Goal: Task Accomplishment & Management: Use online tool/utility

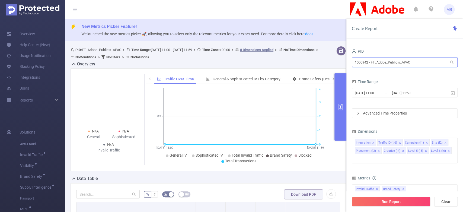
click at [371, 61] on input "1000942 - FT_Adobe_Publicis_APAC" at bounding box center [405, 61] width 106 height 9
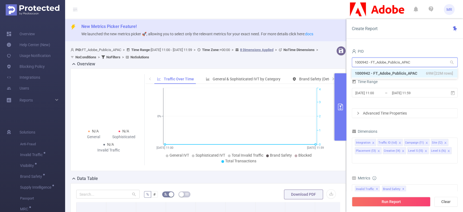
click at [371, 61] on input "1000942 - FT_Adobe_Publicis_APAC" at bounding box center [405, 61] width 106 height 9
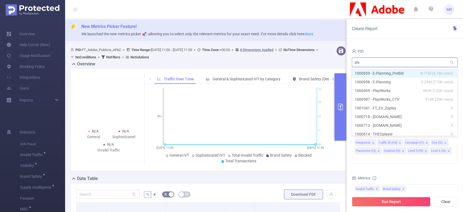
type input "play"
click at [395, 75] on li "1000495 - PlayWorks 963K [133K rows]" at bounding box center [404, 73] width 106 height 9
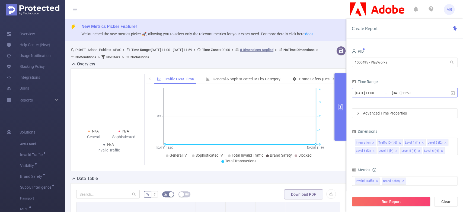
click at [374, 95] on input "[DATE] 11:00" at bounding box center [377, 92] width 44 height 7
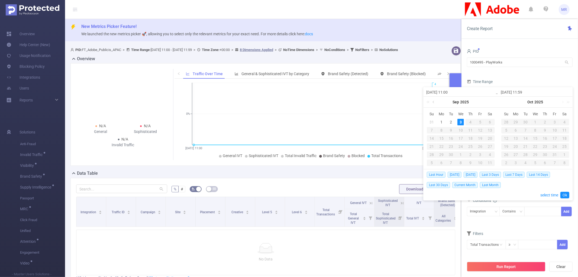
click at [434, 101] on link at bounding box center [434, 102] width 5 height 11
click at [433, 155] on div "24" at bounding box center [432, 154] width 7 height 7
click at [432, 162] on div "31" at bounding box center [432, 162] width 7 height 7
type input "[DATE] 11:00"
type input "[DATE] 11:59"
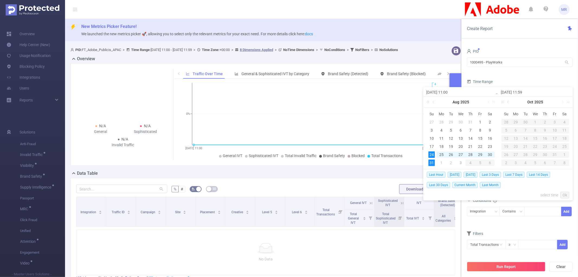
type input "[DATE] 11:00"
type input "[DATE] 11:59"
click at [462, 74] on form "PID 1000495 - PlayWorks 1000495 - PlayWorks Time Range [DATE] 11:00 _ [DATE] 11…" at bounding box center [520, 82] width 106 height 70
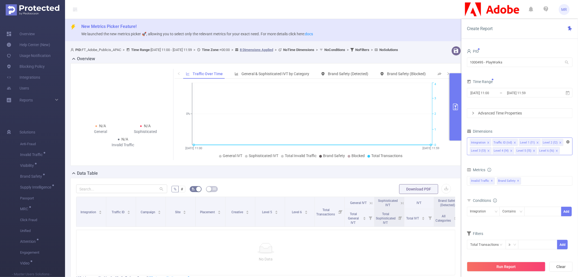
click at [462, 140] on icon "icon: close-circle" at bounding box center [568, 141] width 3 height 3
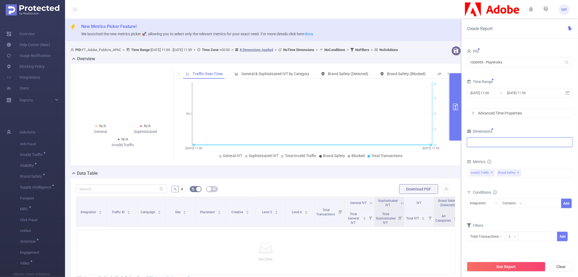
click at [462, 142] on div at bounding box center [520, 142] width 100 height 9
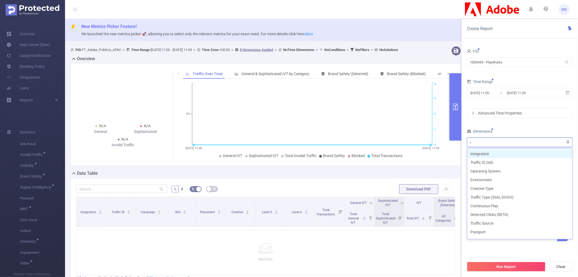
type input "in"
click at [462, 152] on li "Integration" at bounding box center [519, 153] width 105 height 9
click at [462, 129] on div "Dimensions" at bounding box center [520, 131] width 106 height 9
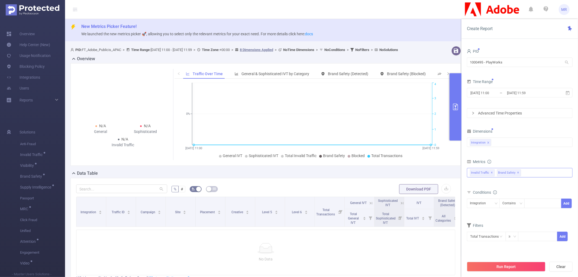
click at [462, 172] on span "✕" at bounding box center [518, 172] width 2 height 7
click at [462, 211] on button "Run Report" at bounding box center [506, 267] width 79 height 10
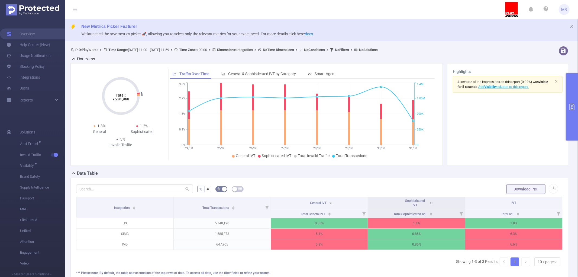
click at [462, 106] on icon "primary" at bounding box center [572, 107] width 7 height 7
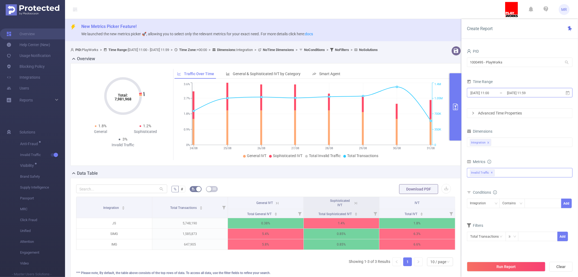
click at [462, 91] on input "[DATE] 11:00" at bounding box center [492, 92] width 44 height 7
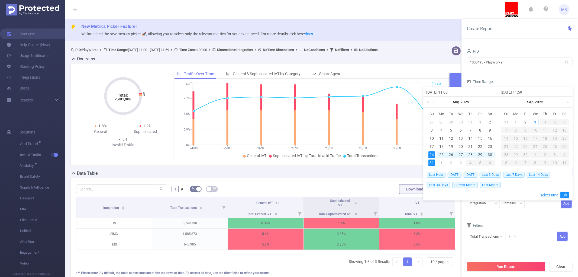
click at [462, 155] on div "27" at bounding box center [461, 154] width 7 height 7
type input "[DATE] 11:00"
type input "[DATE] 11:59"
type input "[DATE] 11:00"
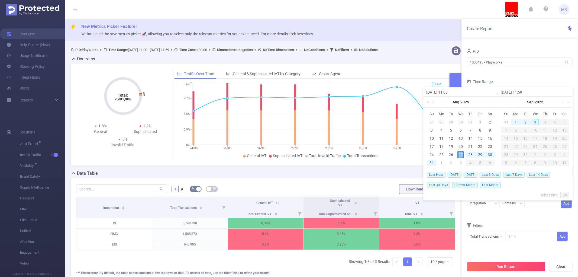
type input "[DATE] 11:59"
click at [462, 194] on link "Ok" at bounding box center [565, 195] width 9 height 7
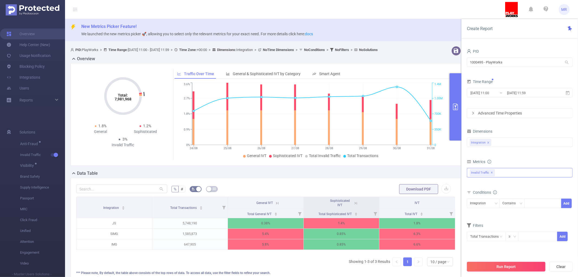
click at [462, 211] on button "Run Report" at bounding box center [506, 267] width 79 height 10
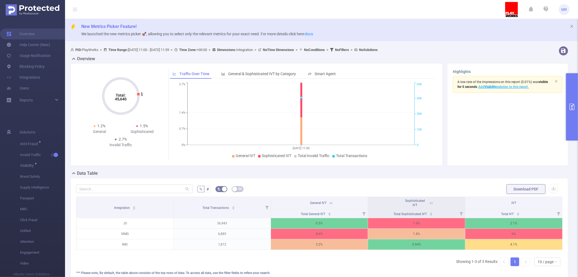
click at [462, 101] on button "primary" at bounding box center [572, 106] width 12 height 67
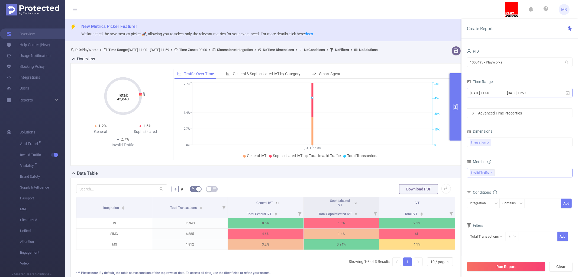
click at [462, 91] on input "[DATE] 11:00" at bounding box center [492, 92] width 44 height 7
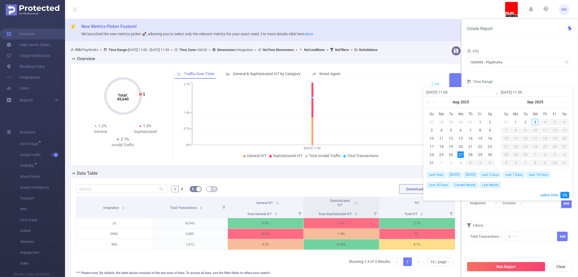
click at [448, 92] on input "[DATE] 11:00" at bounding box center [460, 92] width 69 height 7
type input "[DATE] 0:00"
type input "[DATE] 00:00"
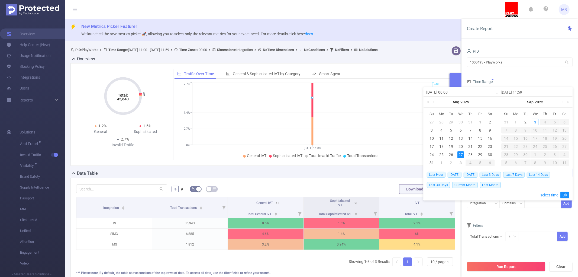
click at [462, 93] on input "[DATE] 11:59" at bounding box center [535, 92] width 69 height 7
type input "[DATE] 2:59"
type input "[DATE] 23:59"
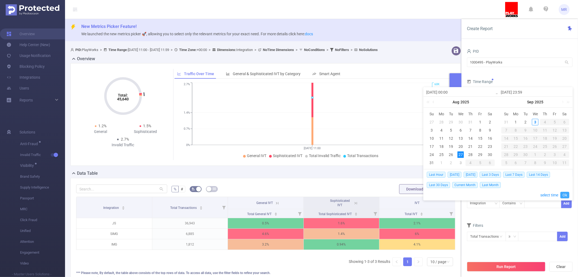
click at [462, 195] on link "Ok" at bounding box center [565, 195] width 9 height 7
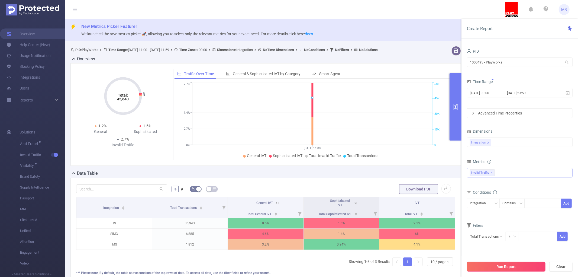
click at [462, 211] on button "Run Report" at bounding box center [506, 267] width 79 height 10
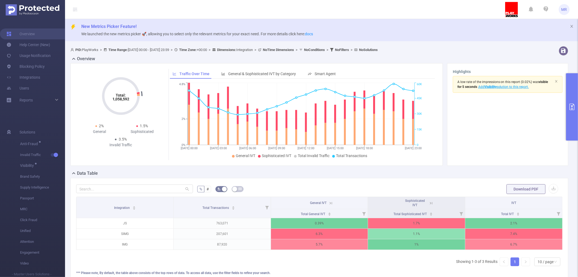
click at [462, 87] on button "primary" at bounding box center [572, 106] width 12 height 67
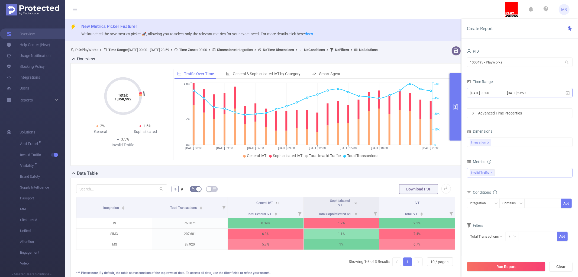
click at [462, 89] on input "[DATE] 00:00" at bounding box center [492, 92] width 44 height 7
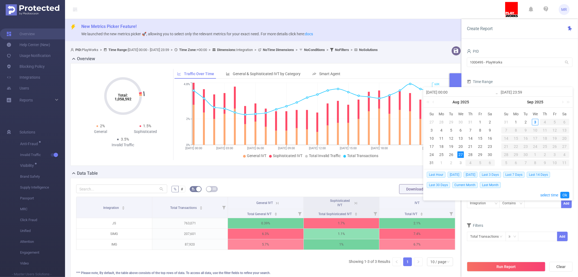
click at [462, 89] on div "[DATE] 23:59" at bounding box center [535, 91] width 75 height 9
click at [462, 157] on div "30" at bounding box center [490, 154] width 7 height 7
click at [462, 156] on div "30" at bounding box center [490, 154] width 7 height 7
type input "[DATE] 00:00"
type input "[DATE] 23:59"
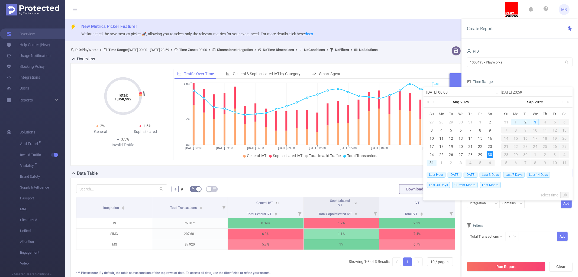
type input "[DATE] 00:00"
type input "[DATE] 23:59"
click at [462, 195] on link "Ok" at bounding box center [565, 195] width 9 height 7
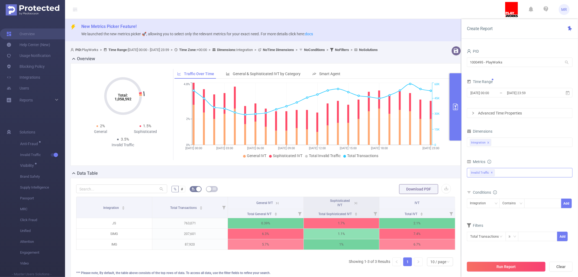
click at [462, 211] on button "Run Report" at bounding box center [506, 267] width 79 height 10
